Goal: Find contact information: Find contact information

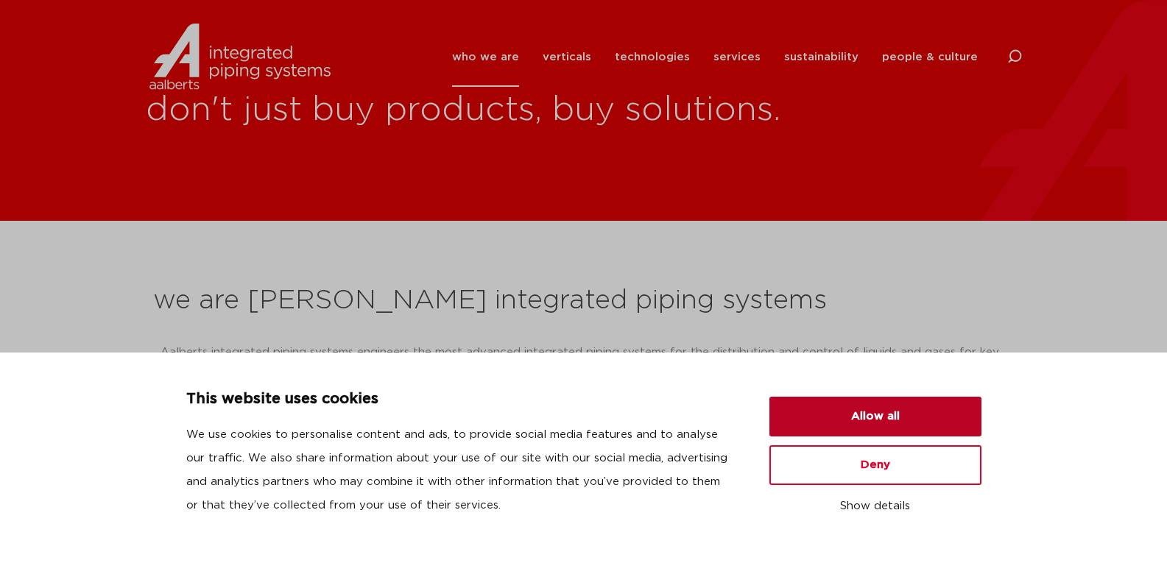
click at [904, 420] on button "Allow all" at bounding box center [875, 417] width 212 height 40
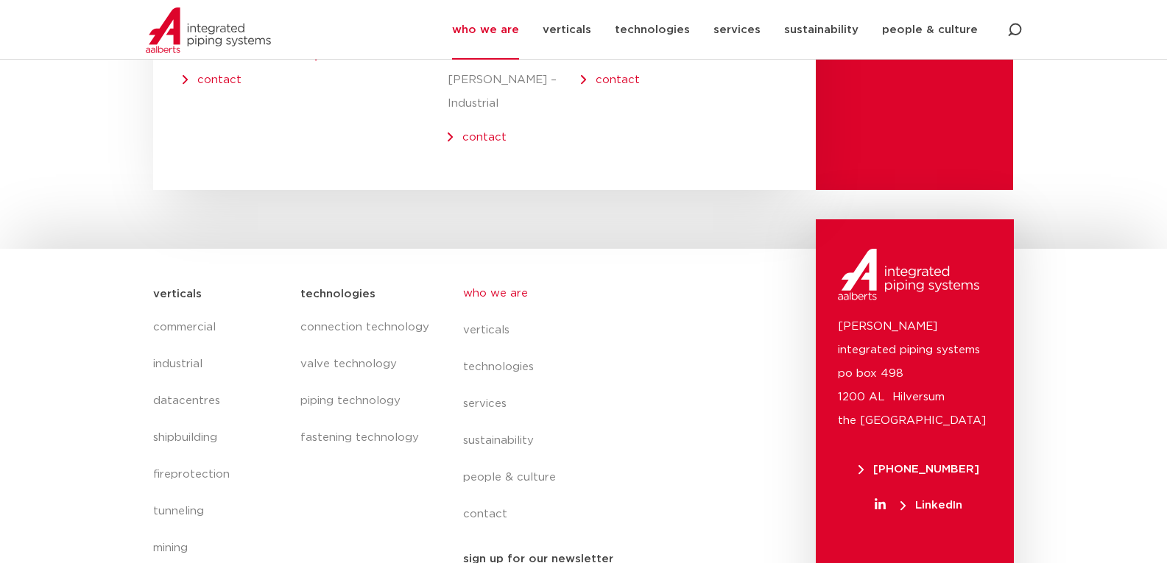
scroll to position [6170, 0]
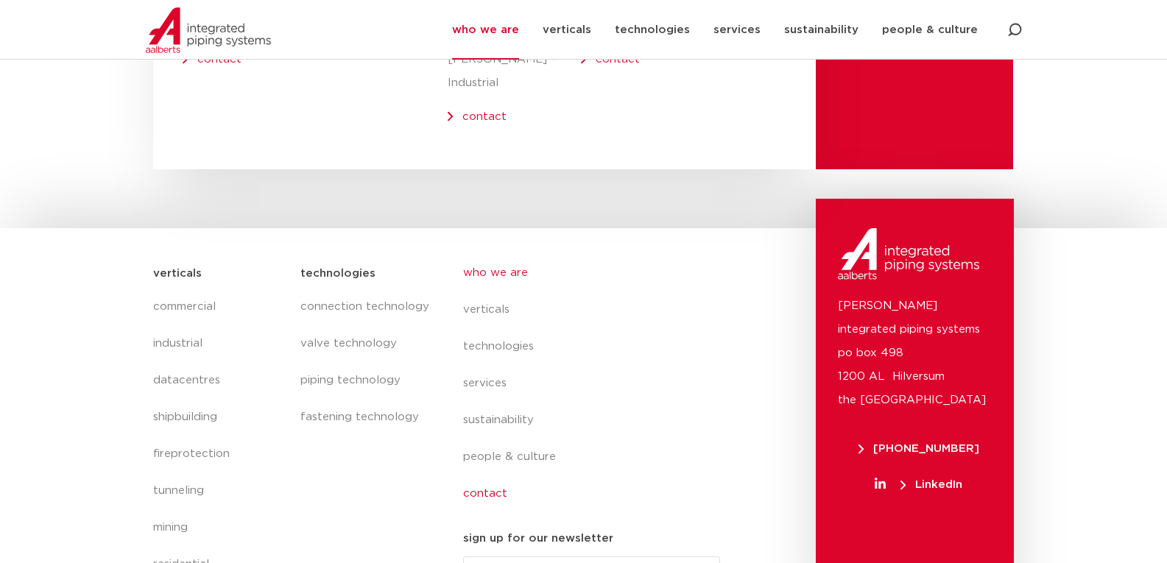
click at [486, 476] on link "contact" at bounding box center [597, 494] width 269 height 37
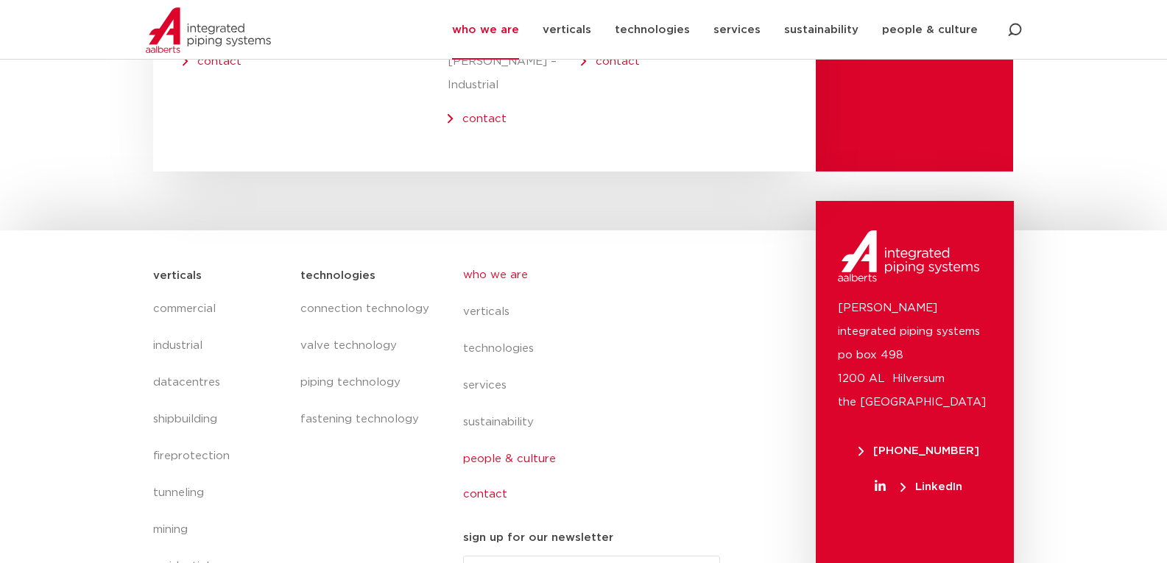
scroll to position [6167, 0]
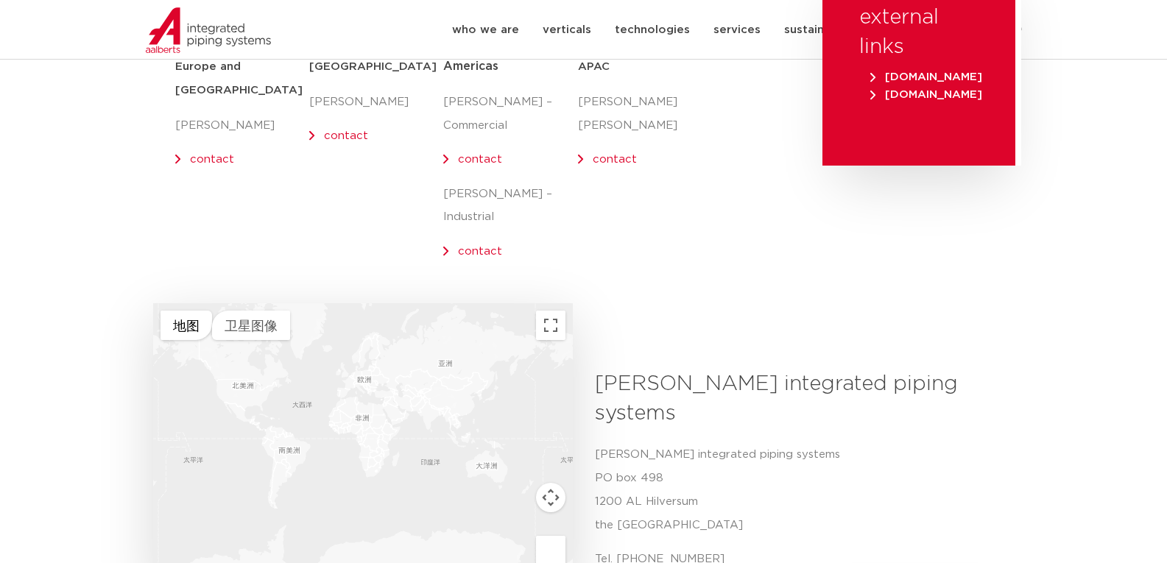
scroll to position [442, 0]
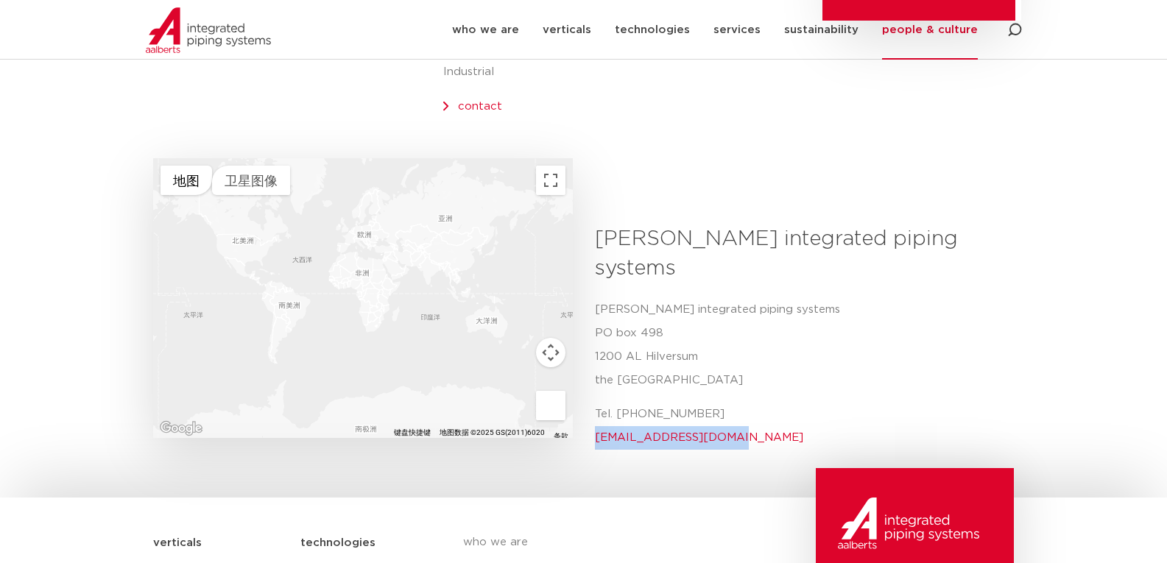
drag, startPoint x: 723, startPoint y: 387, endPoint x: 596, endPoint y: 387, distance: 127.4
click at [596, 403] on p "Tel. [PHONE_NUMBER] [EMAIL_ADDRESS][DOMAIN_NAME]" at bounding box center [799, 426] width 409 height 47
copy link "info@aalberts-ips.com"
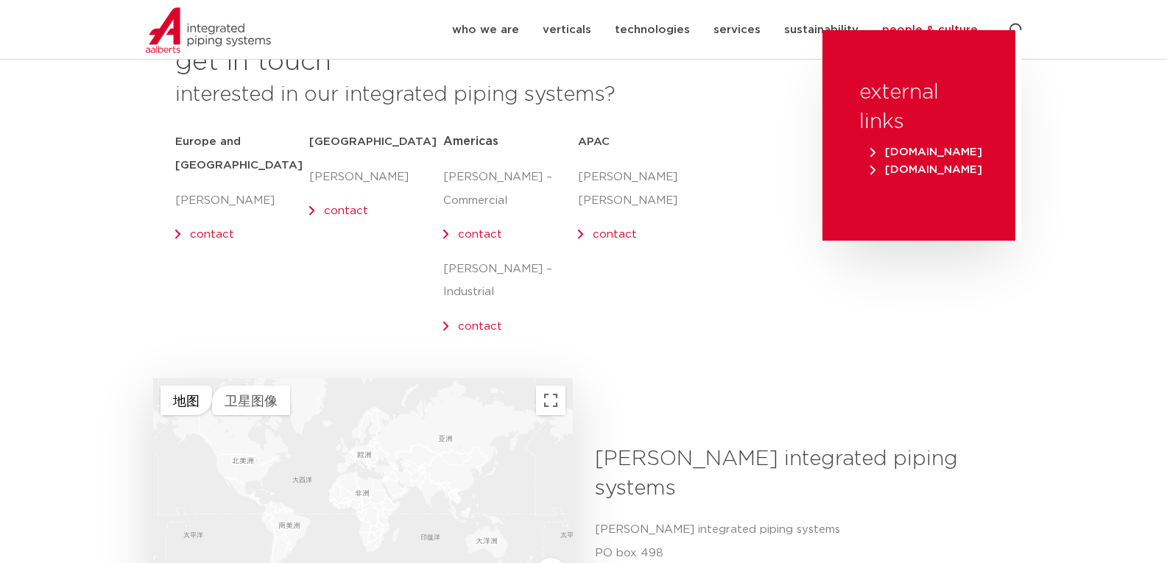
scroll to position [221, 0]
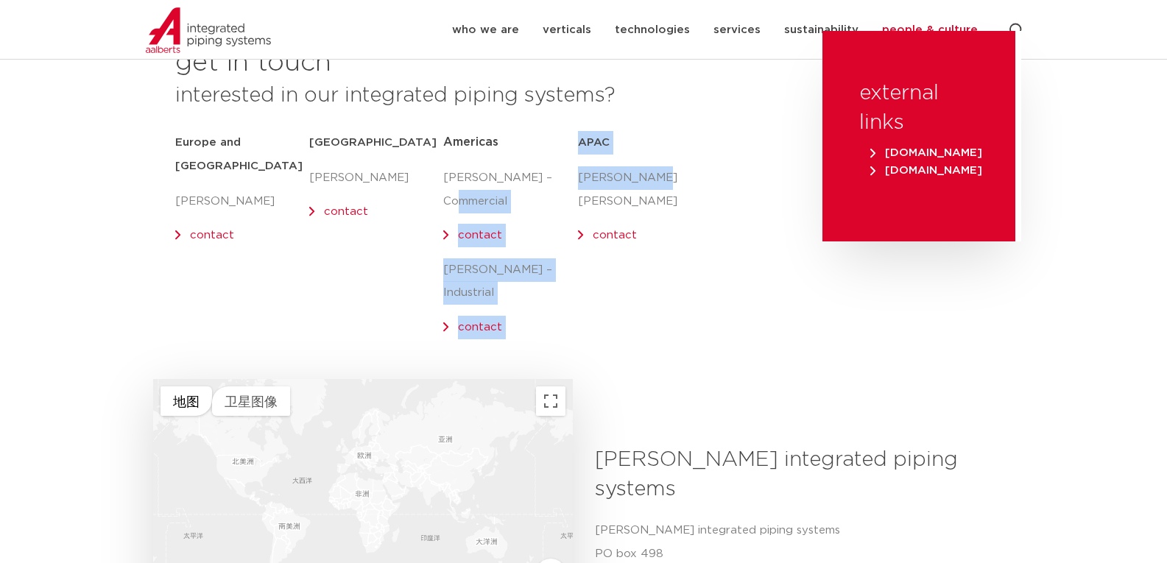
drag, startPoint x: 659, startPoint y: 177, endPoint x: 576, endPoint y: 175, distance: 82.5
click at [576, 175] on div "get in touch interested in our integrated piping systems? Europe and UK Olaf Ja…" at bounding box center [480, 205] width 669 height 348
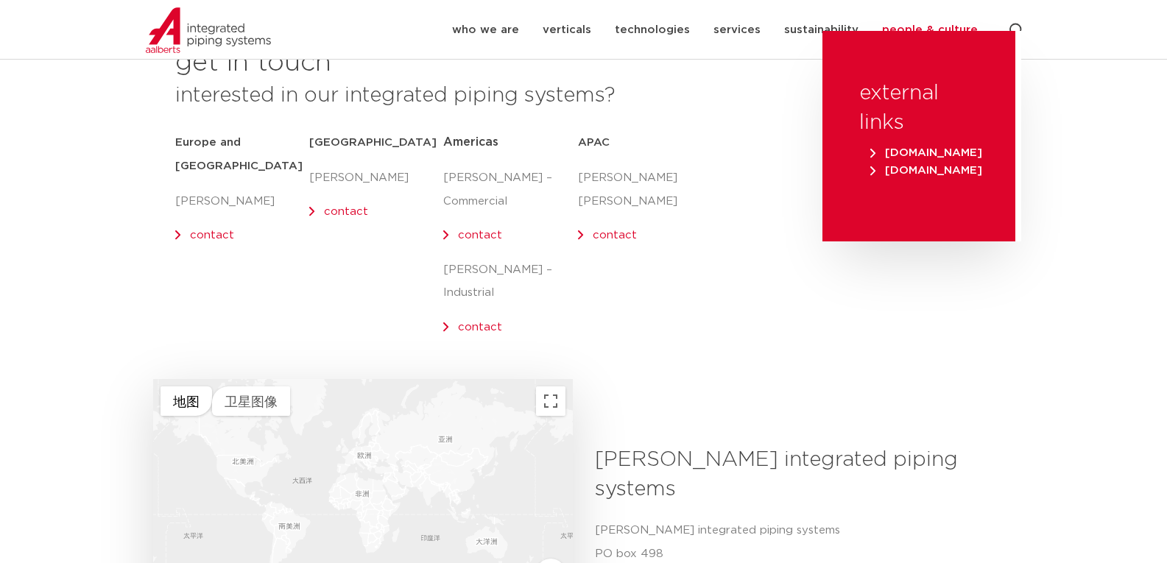
click at [652, 199] on div "APAC Holden Chen contact" at bounding box center [645, 189] width 134 height 116
drag, startPoint x: 651, startPoint y: 177, endPoint x: 581, endPoint y: 177, distance: 69.9
click at [581, 177] on p "[PERSON_NAME] [PERSON_NAME]" at bounding box center [645, 189] width 134 height 47
copy p "[PERSON_NAME] [PERSON_NAME]"
drag, startPoint x: 1097, startPoint y: 360, endPoint x: 1041, endPoint y: 231, distance: 140.4
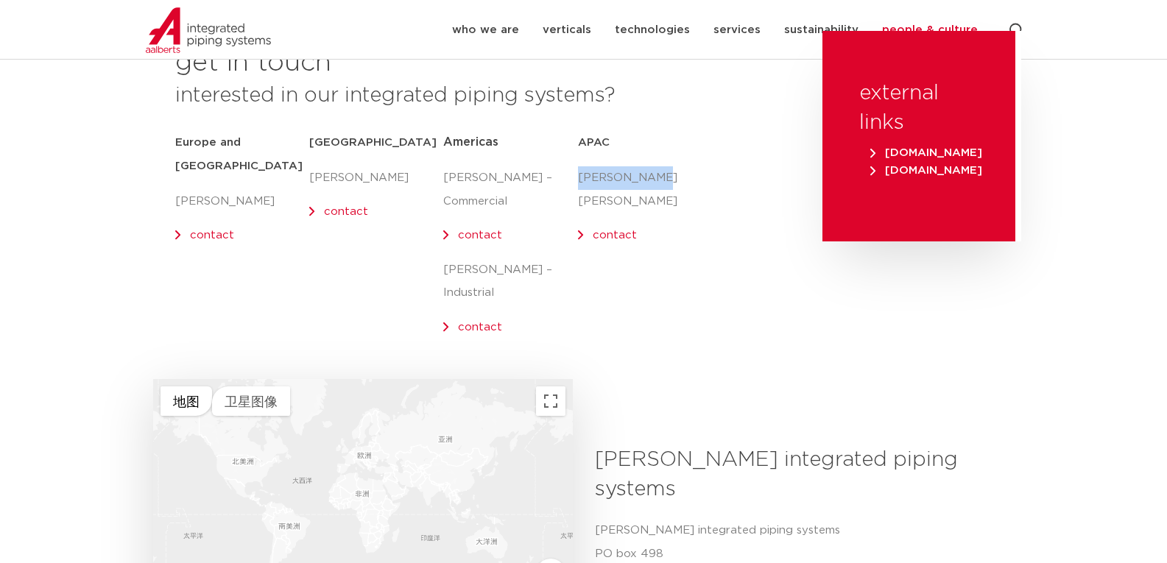
click at [1097, 358] on div "don't just buy products, buy solutions. get in touch interested in our integrat…" at bounding box center [583, 234] width 1167 height 910
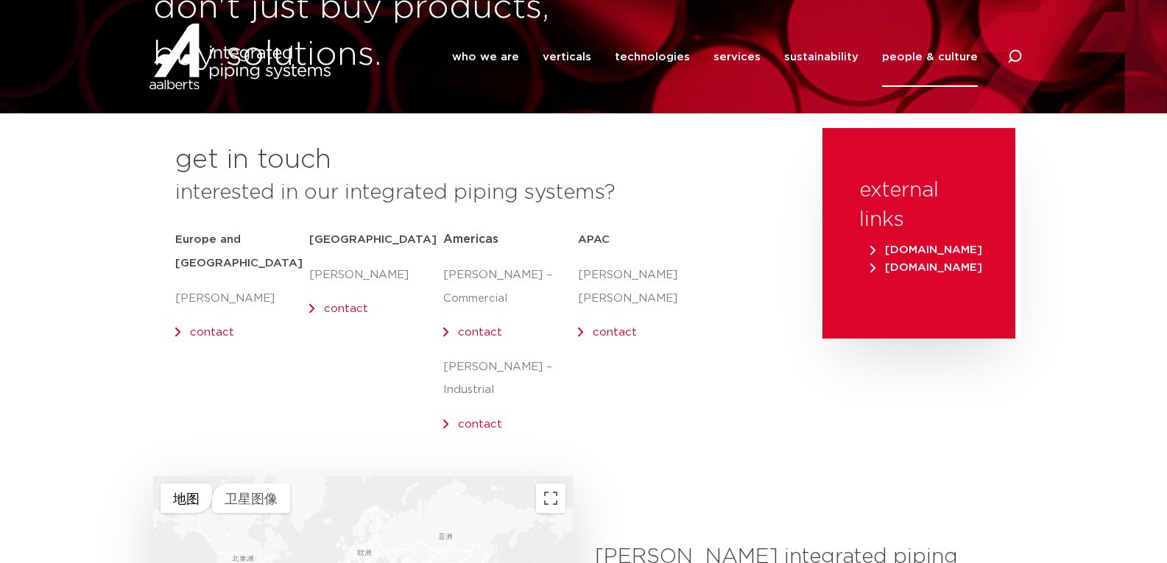
scroll to position [0, 0]
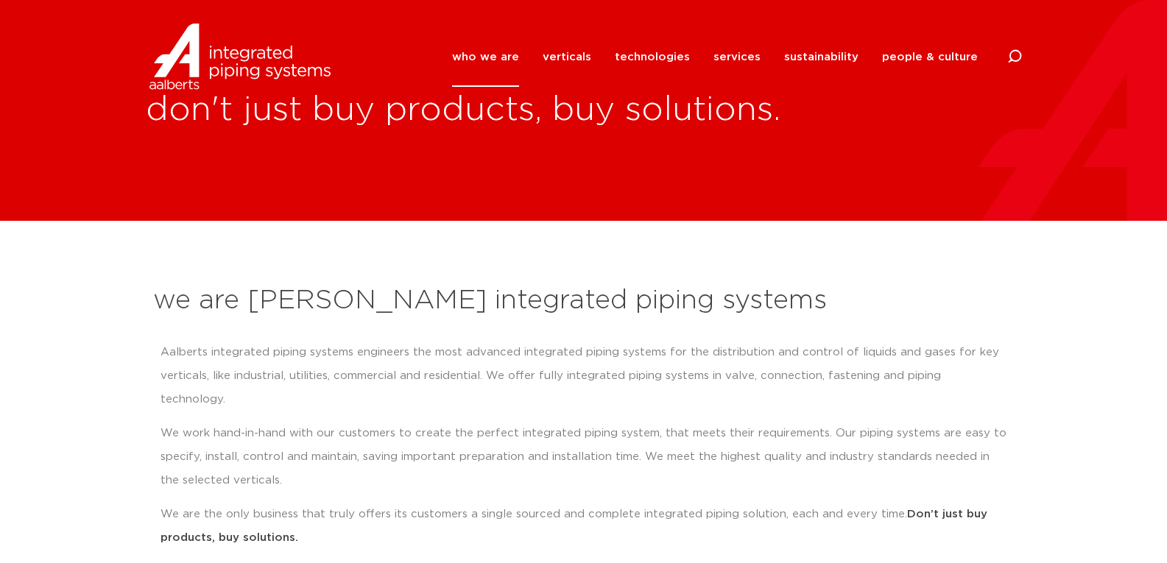
click at [183, 63] on img at bounding box center [240, 57] width 188 height 66
click at [83, 331] on section "we are Aalberts integrated piping systems Aalberts integrated piping systems en…" at bounding box center [583, 464] width 1167 height 487
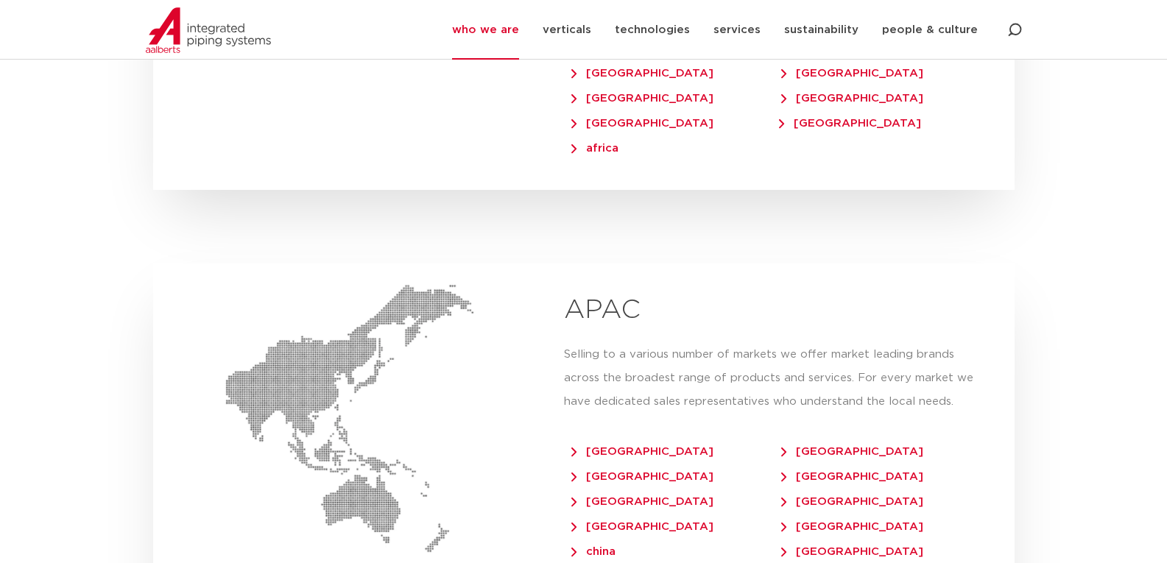
scroll to position [3386, 0]
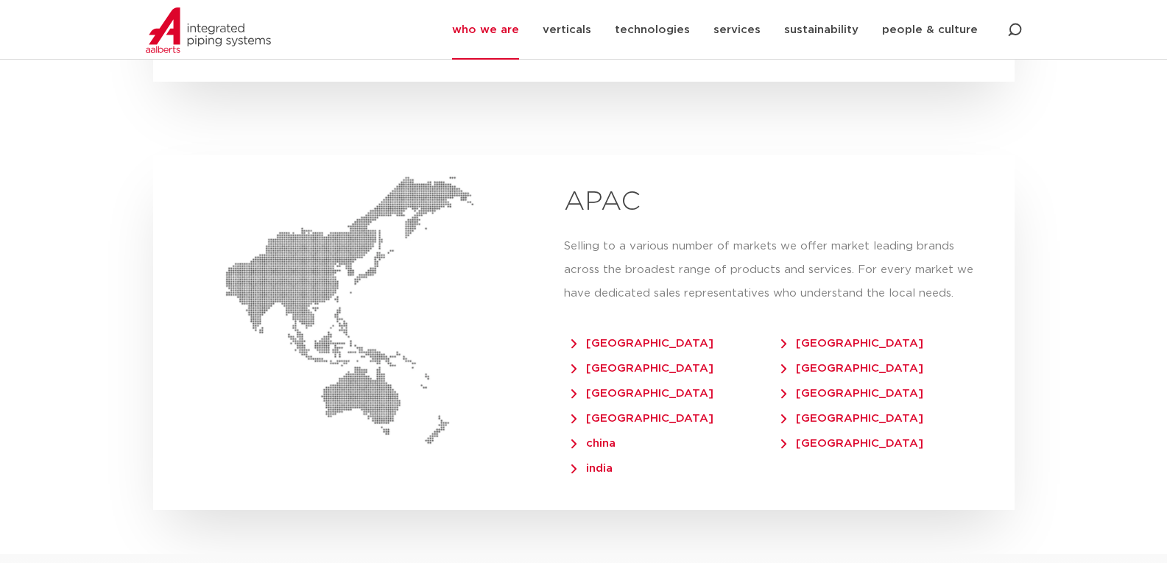
click at [599, 438] on span "china" at bounding box center [593, 443] width 44 height 11
